Goal: Transaction & Acquisition: Purchase product/service

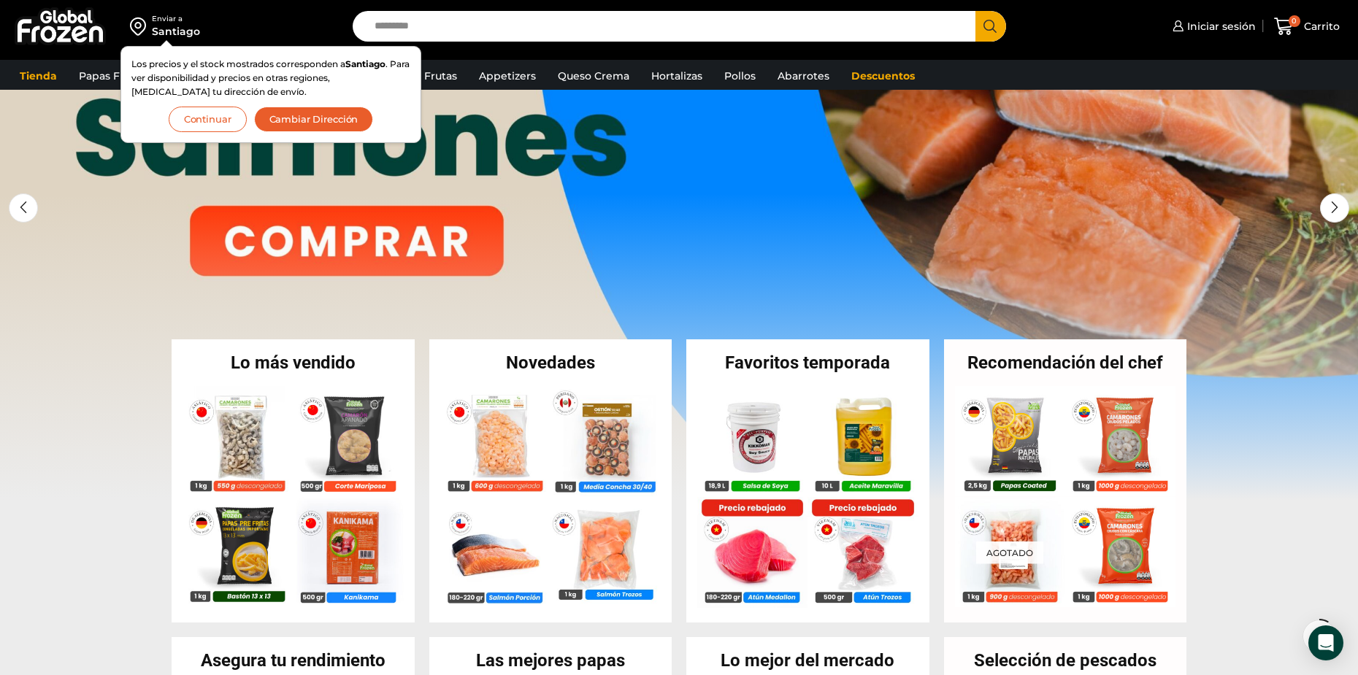
scroll to position [146, 0]
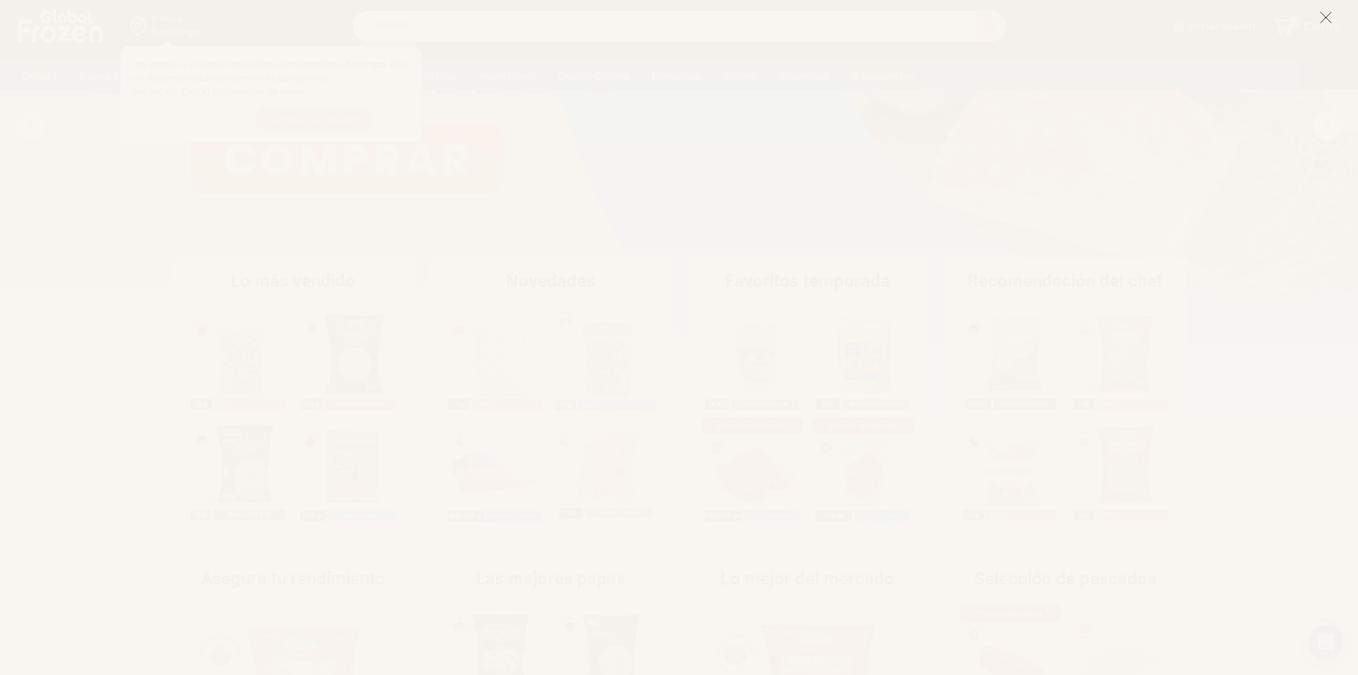
click at [1330, 20] on icon at bounding box center [1325, 17] width 13 height 13
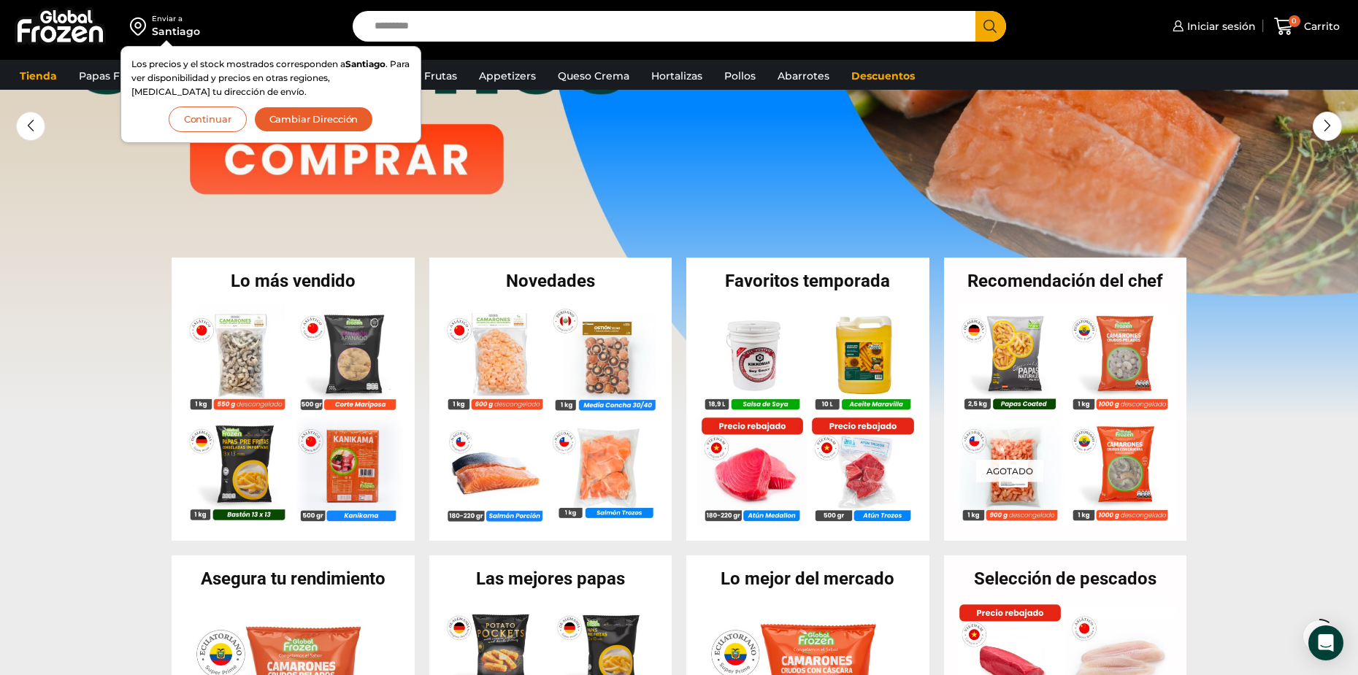
click at [303, 277] on h2 "Lo más vendido" at bounding box center [293, 281] width 243 height 18
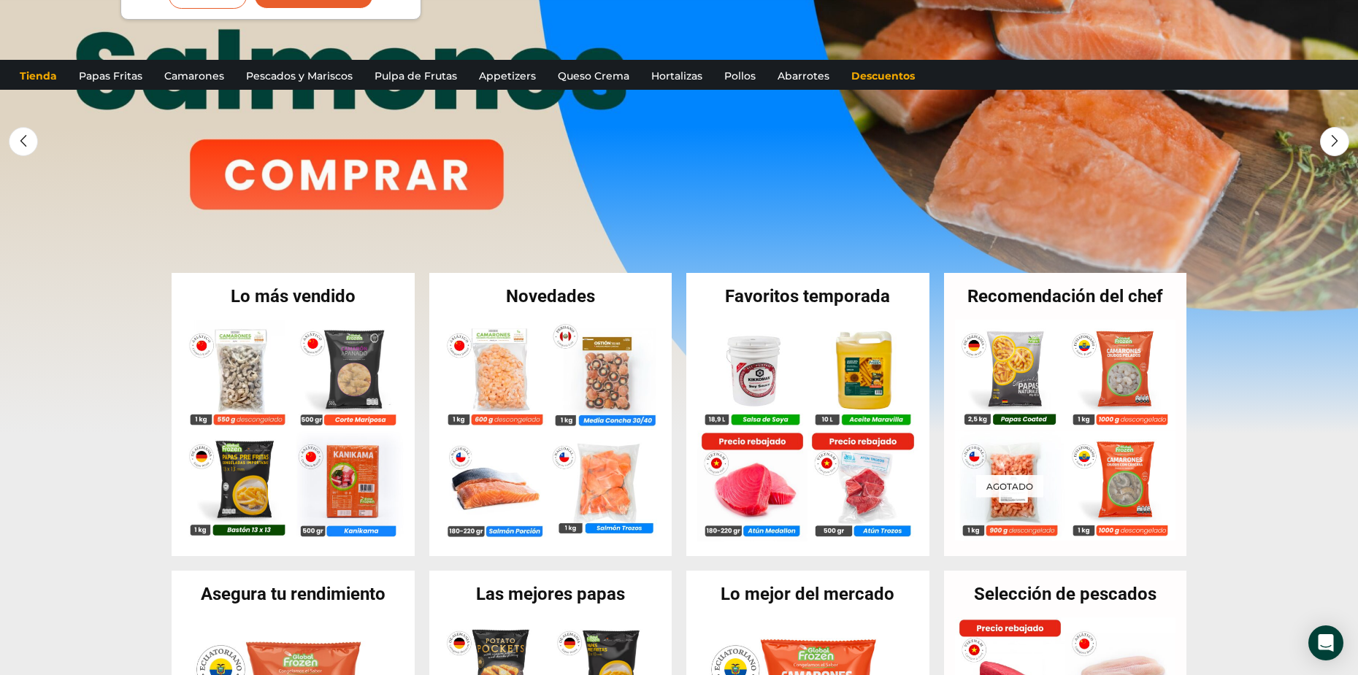
scroll to position [0, 0]
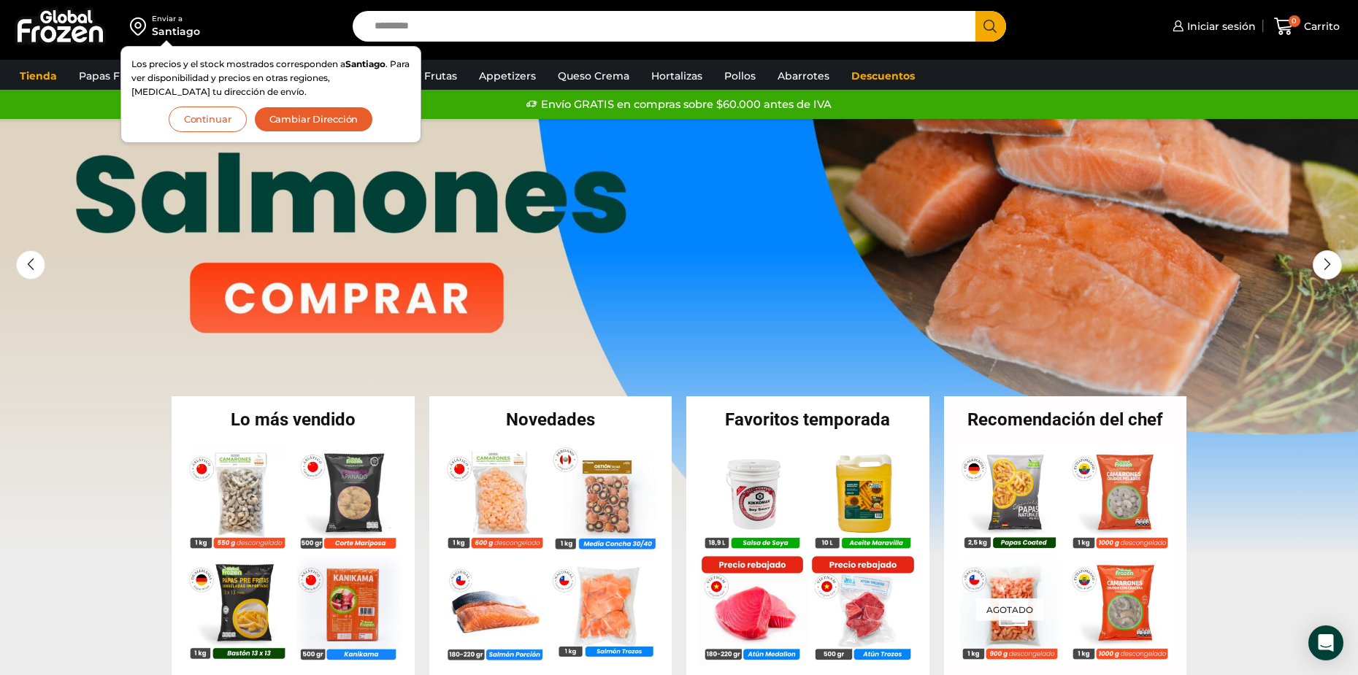
click at [232, 118] on button "Continuar" at bounding box center [208, 120] width 78 height 26
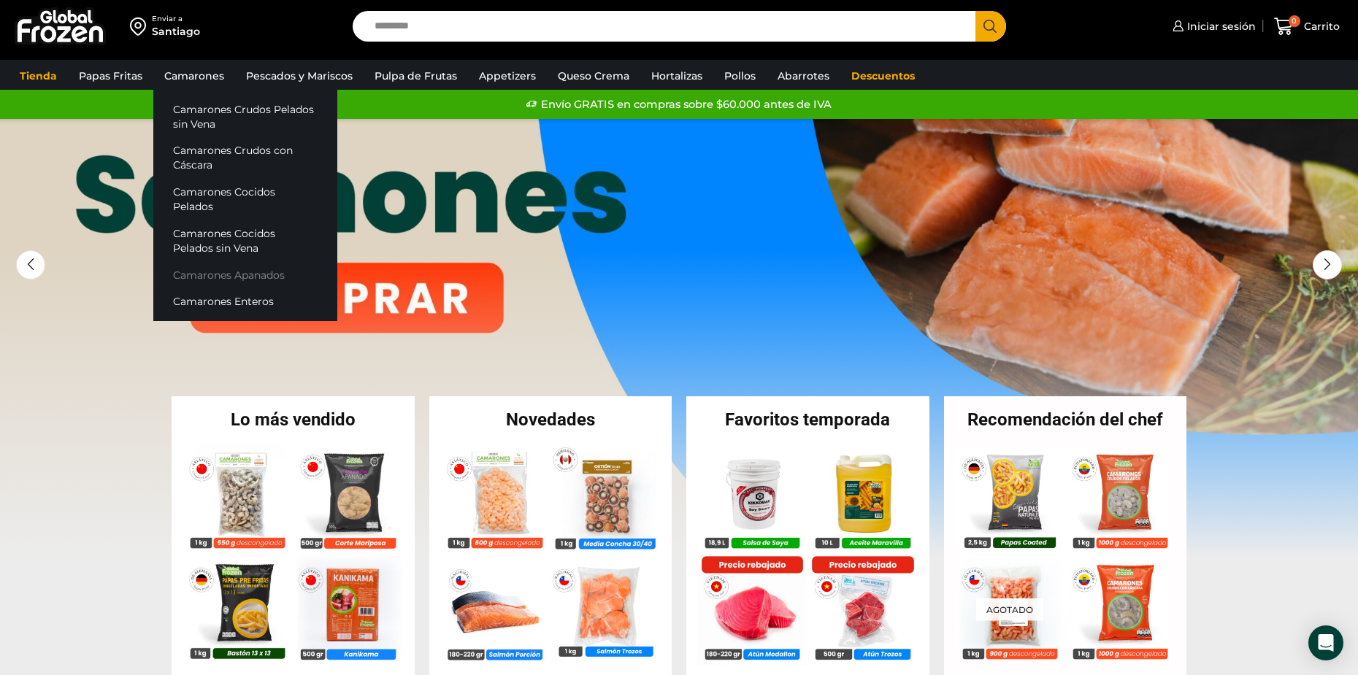
drag, startPoint x: 261, startPoint y: 285, endPoint x: 271, endPoint y: 270, distance: 17.8
click at [271, 222] on link "Camarones Cocidos Pelados sin Vena" at bounding box center [245, 241] width 184 height 42
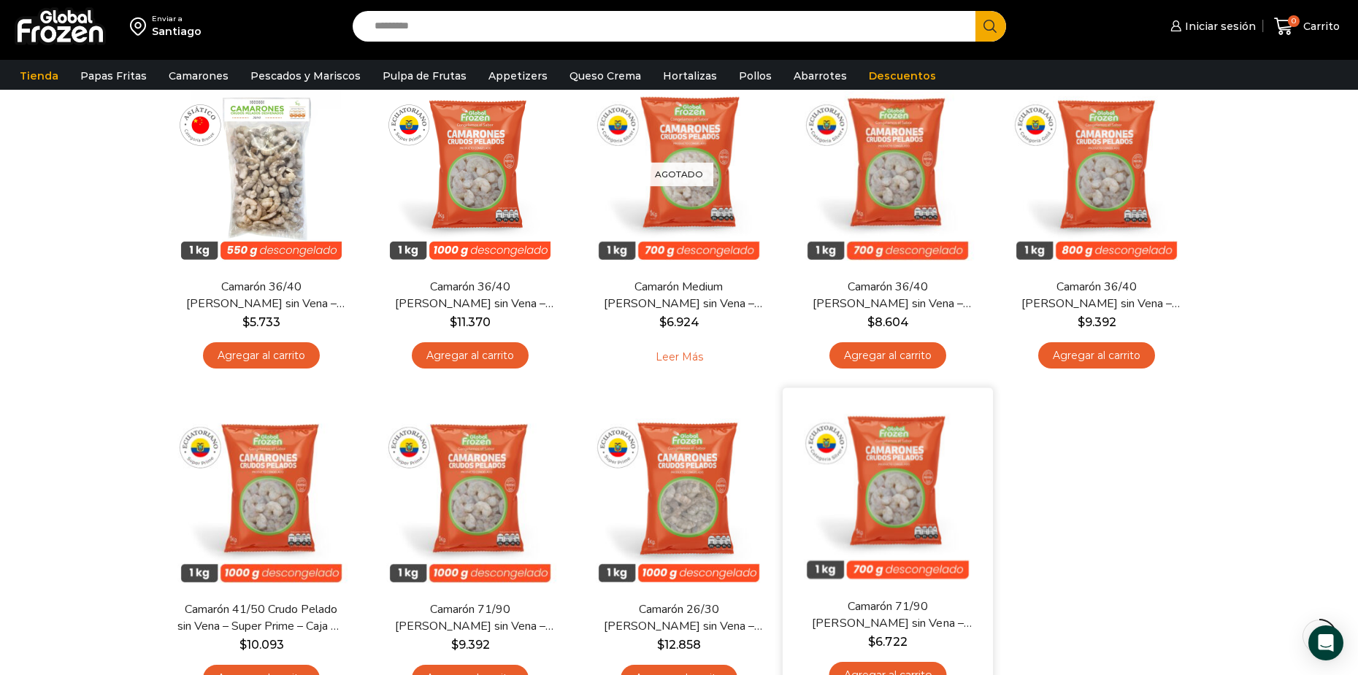
scroll to position [146, 0]
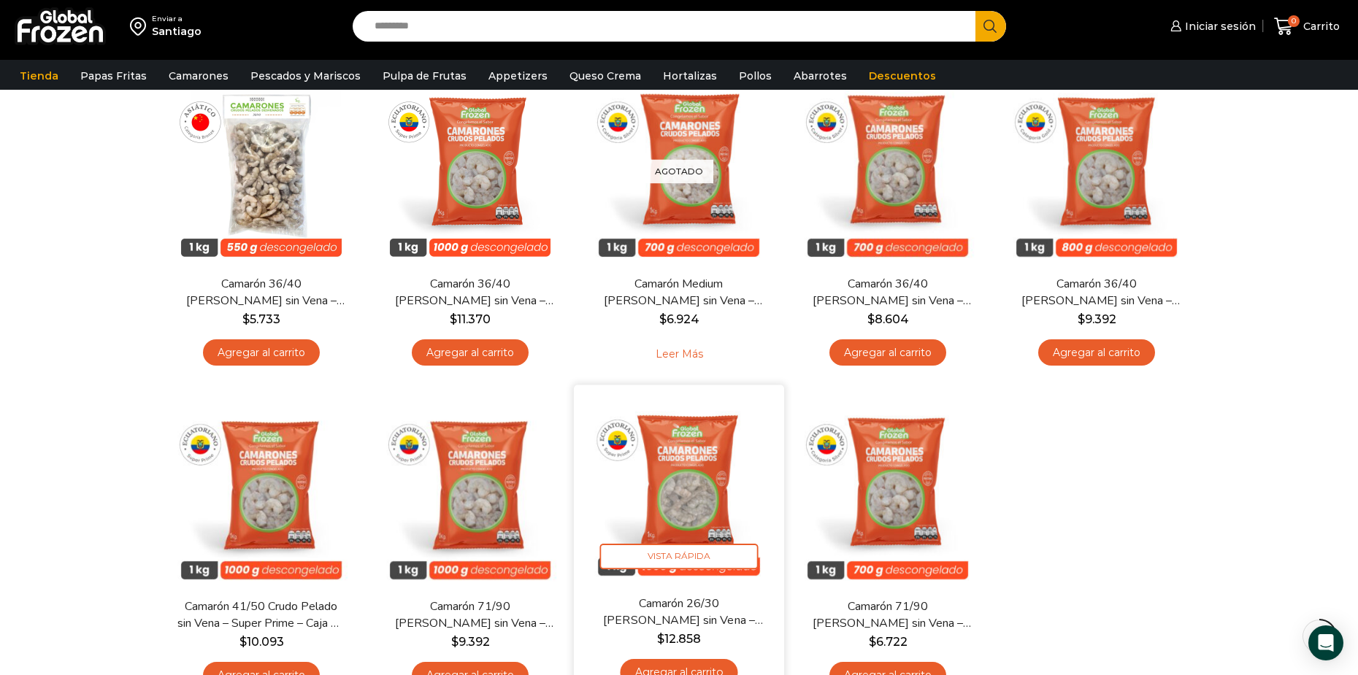
click at [702, 505] on img at bounding box center [679, 490] width 188 height 188
